Goal: Task Accomplishment & Management: Manage account settings

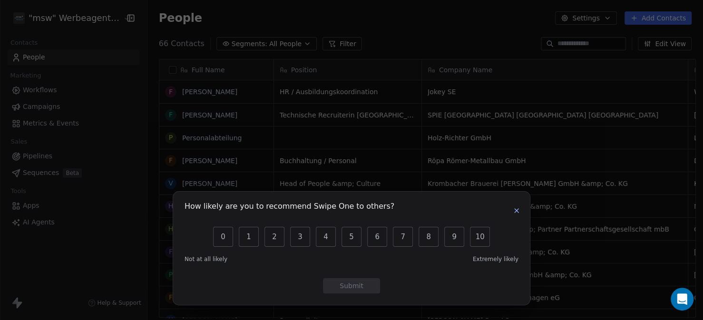
scroll to position [274, 552]
click at [521, 212] on button "button" at bounding box center [516, 210] width 11 height 11
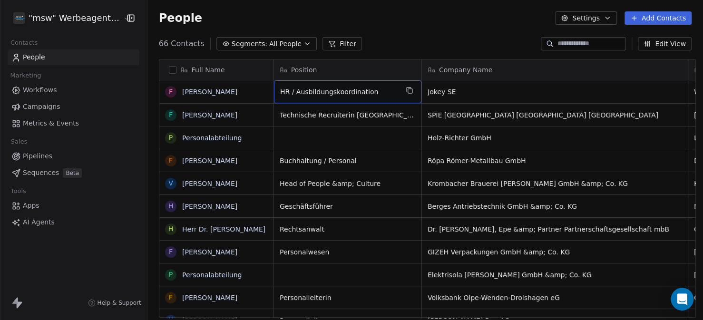
click at [303, 91] on span "HR / Ausbildungskoordination" at bounding box center [339, 92] width 118 height 10
click at [223, 98] on html ""msw" Werbeagentur GmbH Contacts People Marketing Workflows Campaigns Metrics &…" at bounding box center [351, 160] width 703 height 320
click at [215, 94] on link "[PERSON_NAME]" at bounding box center [209, 92] width 55 height 8
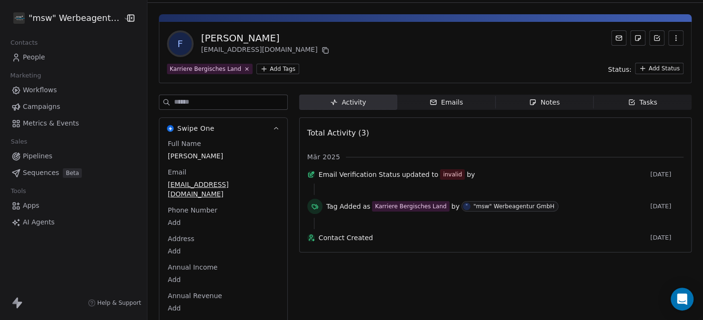
scroll to position [35, 0]
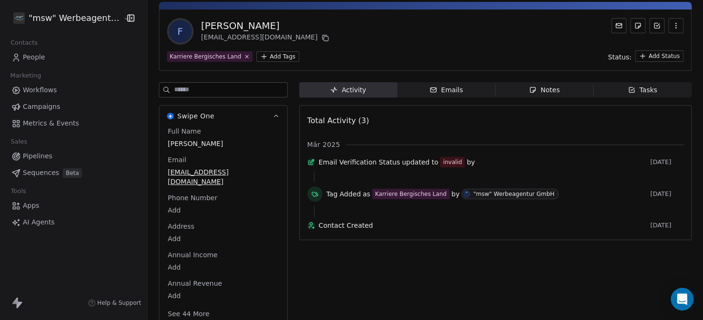
click at [20, 302] on icon at bounding box center [20, 305] width 6 height 7
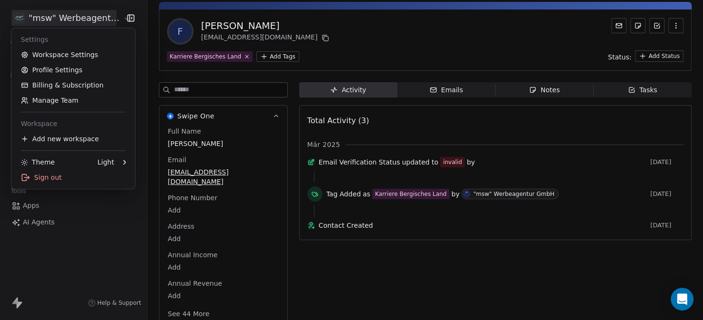
click at [63, 12] on html ""msw" Werbeagentur GmbH Contacts People Marketing Workflows Campaigns Metrics &…" at bounding box center [351, 160] width 703 height 320
click at [63, 79] on link "Billing & Subscription" at bounding box center [73, 85] width 116 height 15
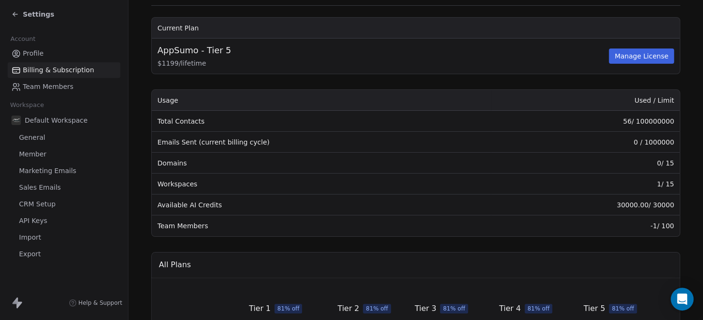
scroll to position [95, 0]
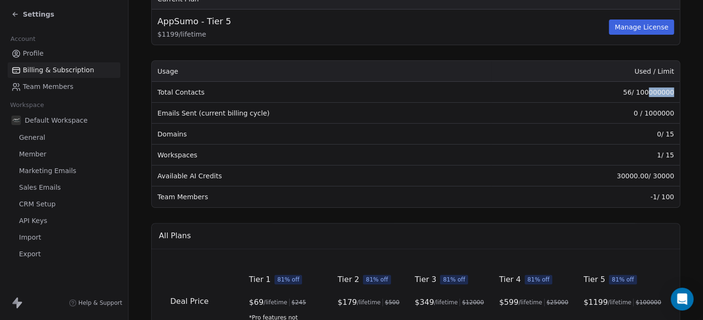
drag, startPoint x: 666, startPoint y: 92, endPoint x: 645, endPoint y: 93, distance: 20.5
click at [645, 93] on td "56 / 100000000" at bounding box center [585, 92] width 189 height 21
click at [518, 114] on td "0 / 1000000" at bounding box center [585, 113] width 189 height 21
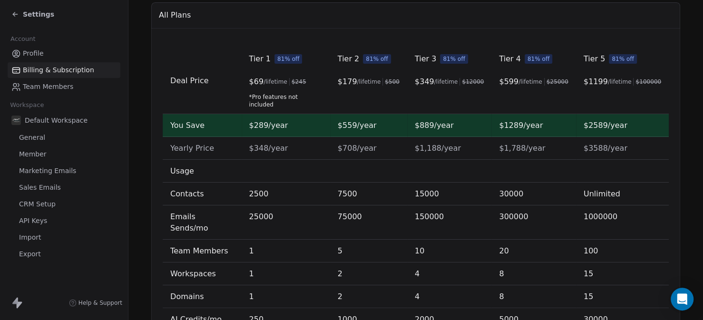
scroll to position [333, 0]
